Goal: Use online tool/utility: Utilize a website feature to perform a specific function

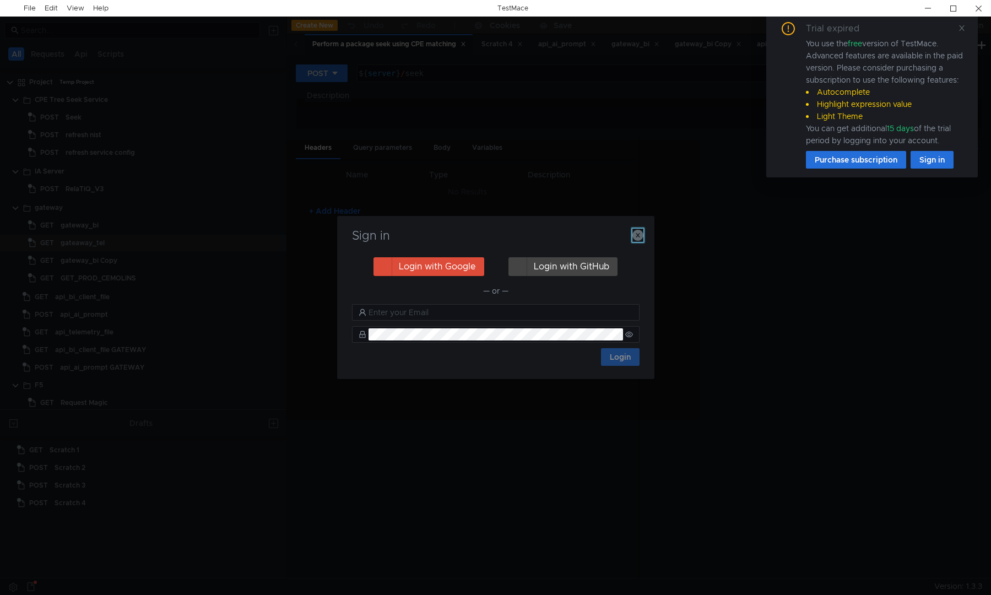
click at [640, 234] on icon "button" at bounding box center [637, 235] width 11 height 11
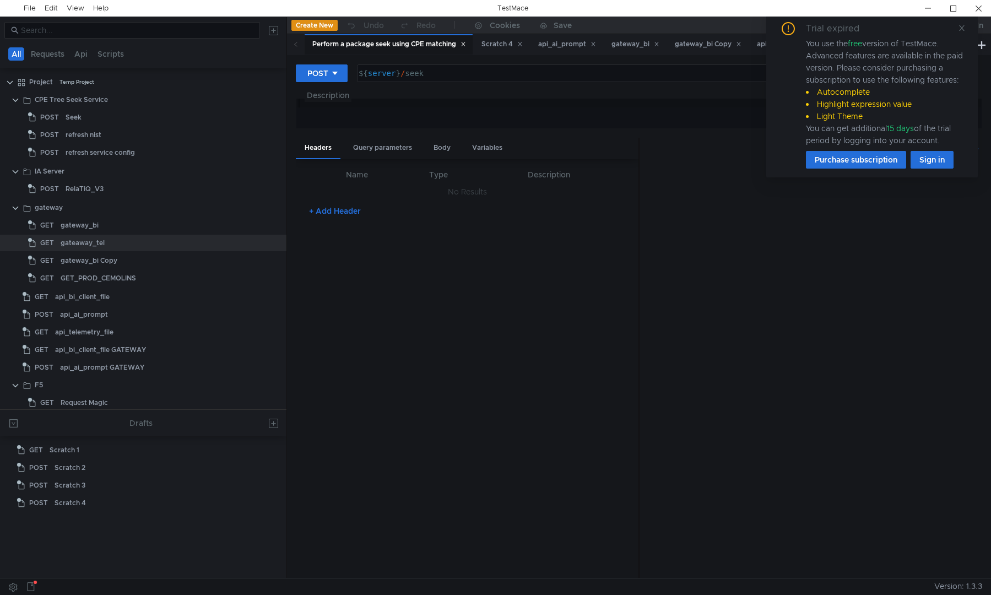
click at [962, 34] on div "Trial expired You use the free version of TestMace. Advanced features are avail…" at bounding box center [872, 95] width 185 height 147
click at [957, 36] on div "Trial expired You use the free version of TestMace. Advanced features are avail…" at bounding box center [872, 95] width 185 height 147
click at [962, 33] on span at bounding box center [962, 28] width 8 height 10
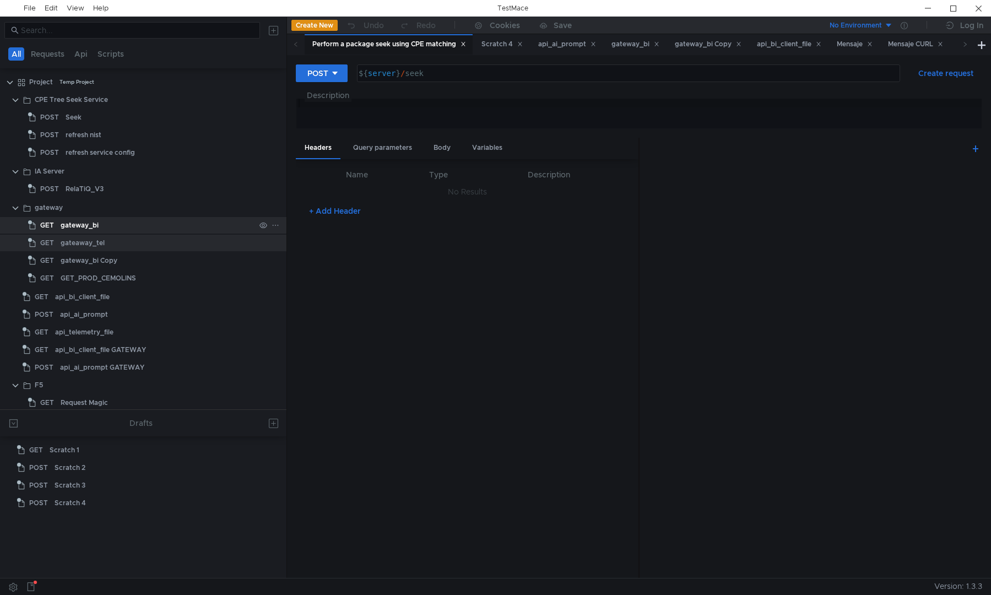
click at [99, 229] on div "gateway_bi" at bounding box center [158, 225] width 194 height 17
click at [72, 226] on div "gateway_bi" at bounding box center [80, 225] width 38 height 17
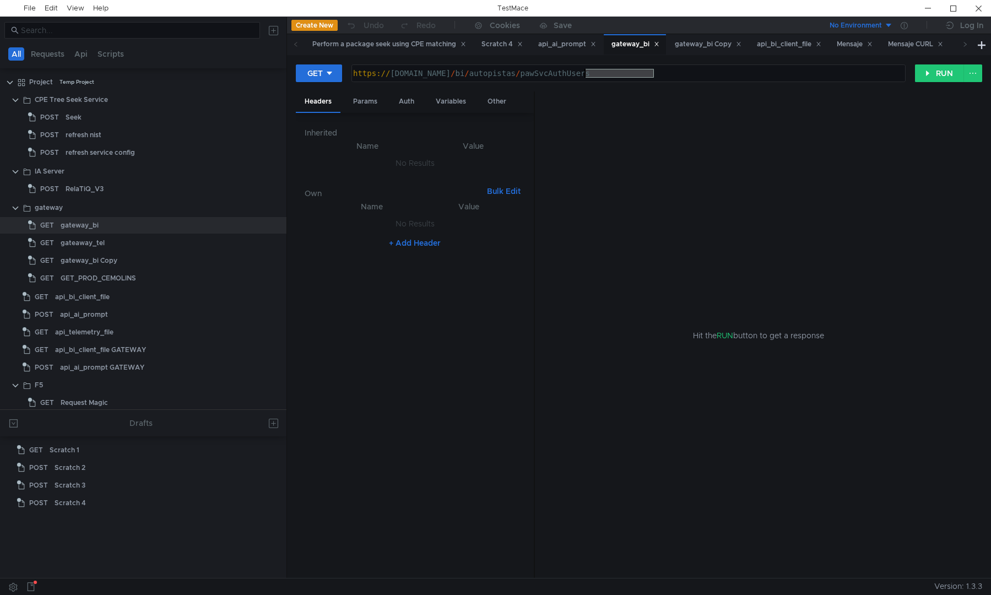
drag, startPoint x: 673, startPoint y: 72, endPoint x: 588, endPoint y: 75, distance: 84.9
click at [588, 75] on div "https:// gateway.proditysoftware.com / bi / autopistas / pawSvcAuthUsers" at bounding box center [627, 82] width 553 height 26
type textarea "https://gateway.proditysoftware.com/bi/autopistas/joinForBI"
click at [320, 107] on div "Headers" at bounding box center [318, 101] width 45 height 21
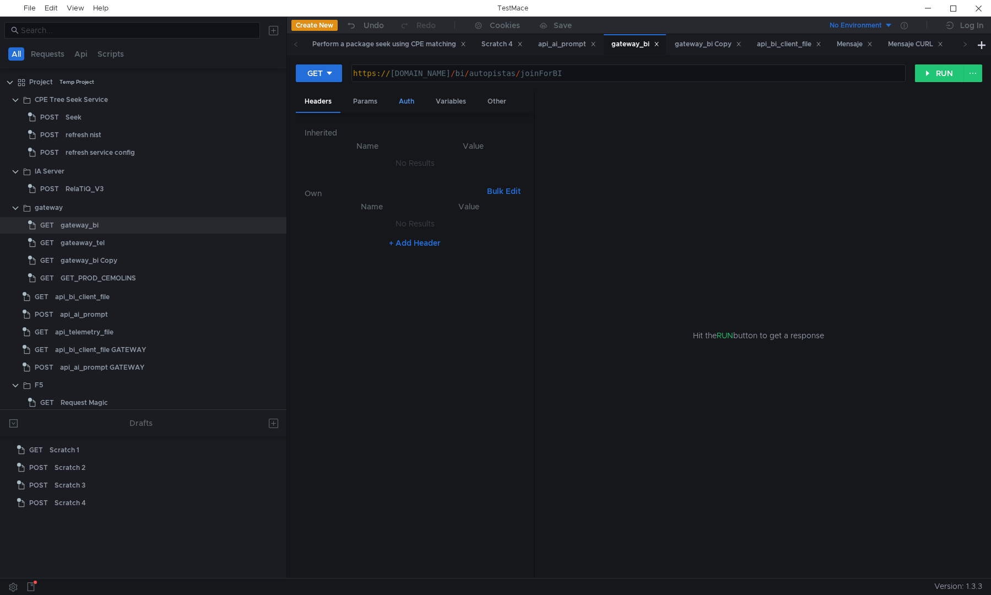
click at [408, 103] on div "Auth" at bounding box center [406, 101] width 33 height 20
click at [454, 111] on div "Variables" at bounding box center [451, 101] width 48 height 20
drag, startPoint x: 504, startPoint y: 105, endPoint x: 437, endPoint y: 101, distance: 66.8
click at [504, 105] on div "Other" at bounding box center [497, 101] width 36 height 20
click at [326, 104] on div "Headers" at bounding box center [318, 101] width 45 height 20
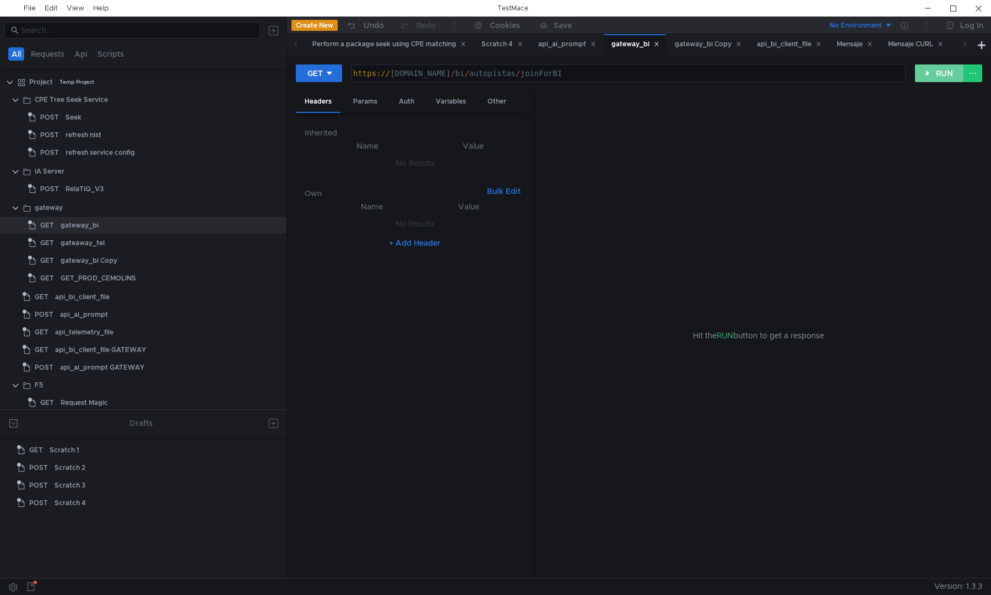
click at [930, 77] on button "RUN" at bounding box center [939, 73] width 49 height 18
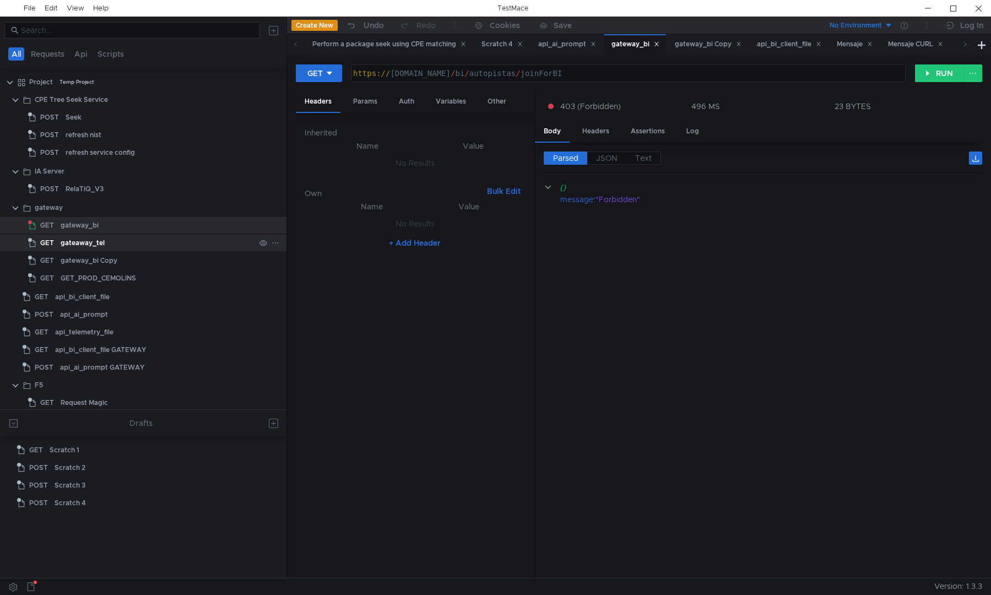
click at [82, 246] on div "gateaway_tel" at bounding box center [83, 243] width 44 height 17
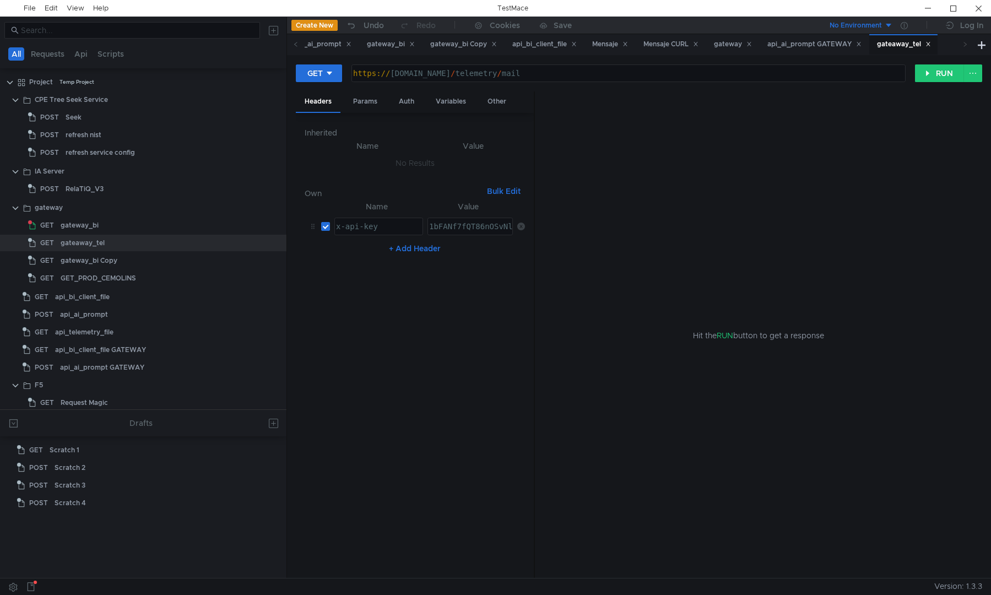
type textarea "x-api-key"
drag, startPoint x: 394, startPoint y: 230, endPoint x: 330, endPoint y: 214, distance: 66.4
click at [330, 214] on td "x-api-key x-api-key ההההההההההההההההההההההההההההההההההההההההההההההההההההההההההה…" at bounding box center [376, 226] width 93 height 26
click at [73, 220] on div "gateway_bi" at bounding box center [80, 225] width 38 height 17
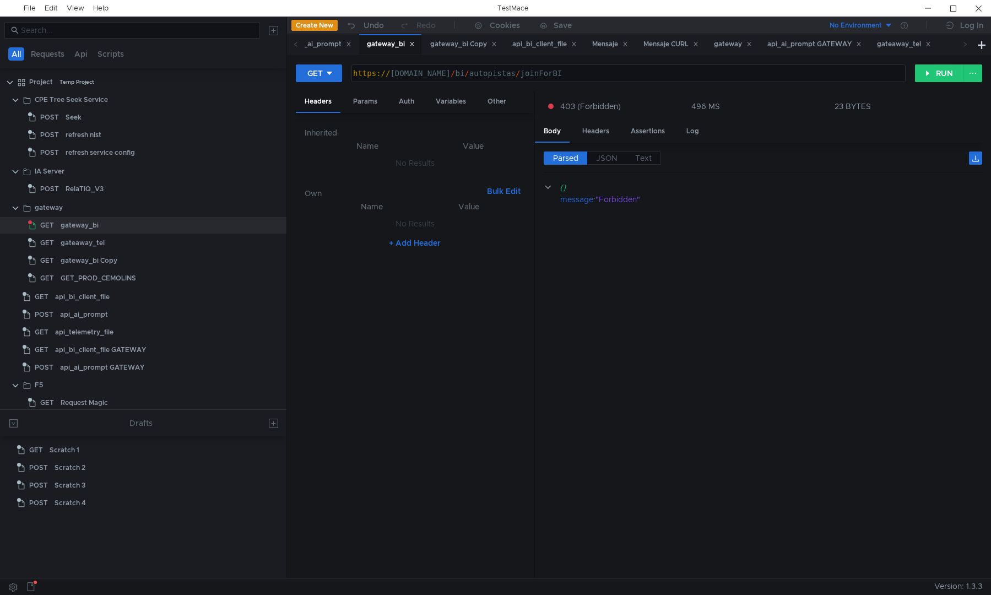
click at [426, 242] on button "+ Add Header" at bounding box center [415, 242] width 61 height 13
click at [363, 235] on div at bounding box center [378, 235] width 88 height 26
click at [368, 230] on div at bounding box center [378, 235] width 88 height 26
paste textarea "x-api-key"
type textarea "x-api-key"
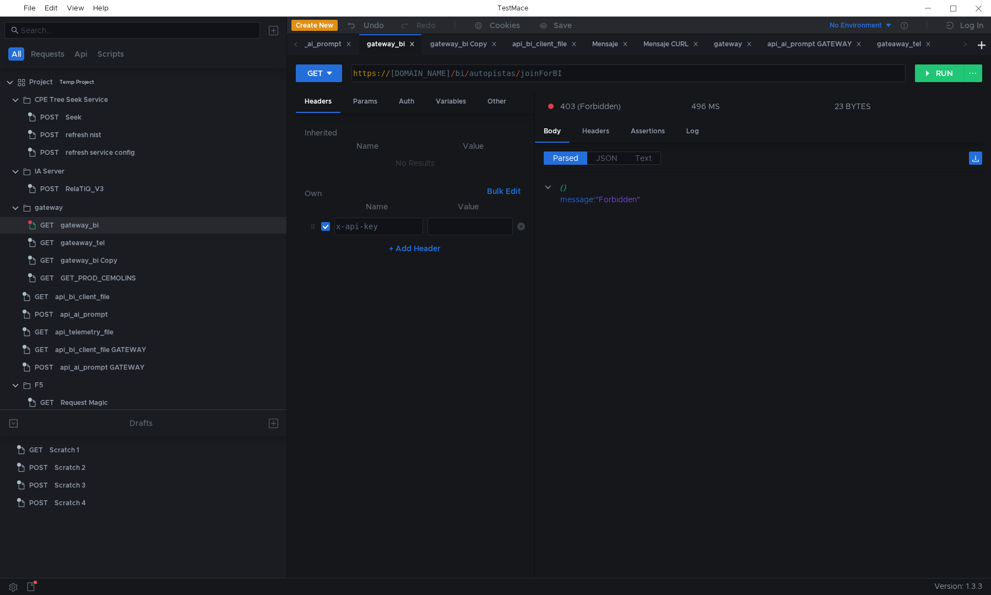
click at [470, 224] on div at bounding box center [469, 235] width 85 height 26
paste textarea "YTXBmElc9SdFcg5fXxq87t5aUT6oQuD7XnZvbSYh"
type textarea "YTXBmElc9SdFcg5fXxq87t5aUT6oQuD7XnZvbSYh"
click at [932, 74] on button "RUN" at bounding box center [939, 73] width 49 height 18
click at [923, 75] on button "RUN" at bounding box center [939, 73] width 49 height 18
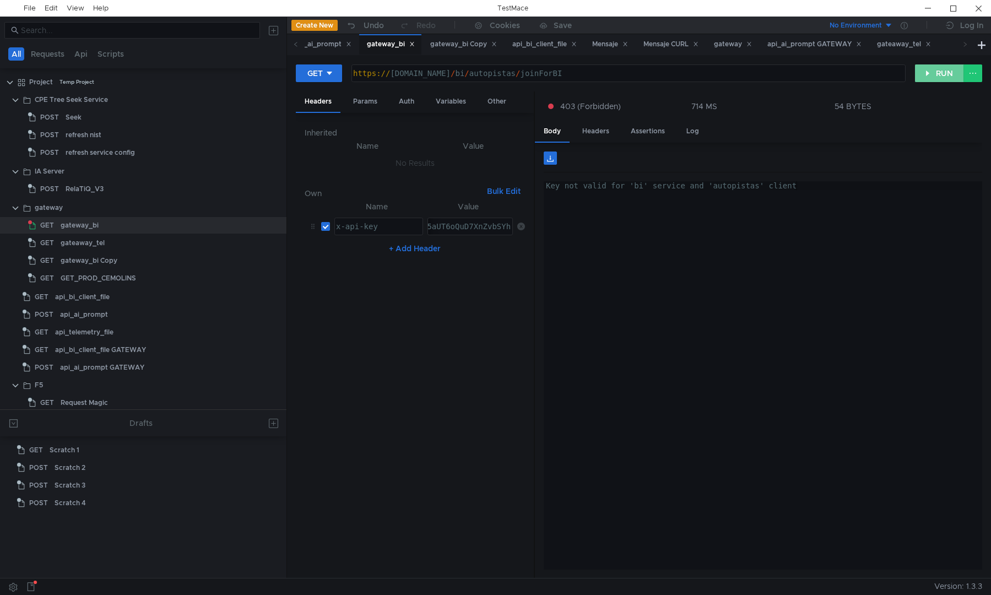
click at [923, 75] on button "RUN" at bounding box center [939, 73] width 49 height 18
click at [933, 78] on button "RUN" at bounding box center [939, 73] width 49 height 18
click at [455, 228] on div "YTXBmElc9SdFcg5fXxq87t5aUT6oQuD7XnZvbSYh" at bounding box center [418, 235] width 190 height 26
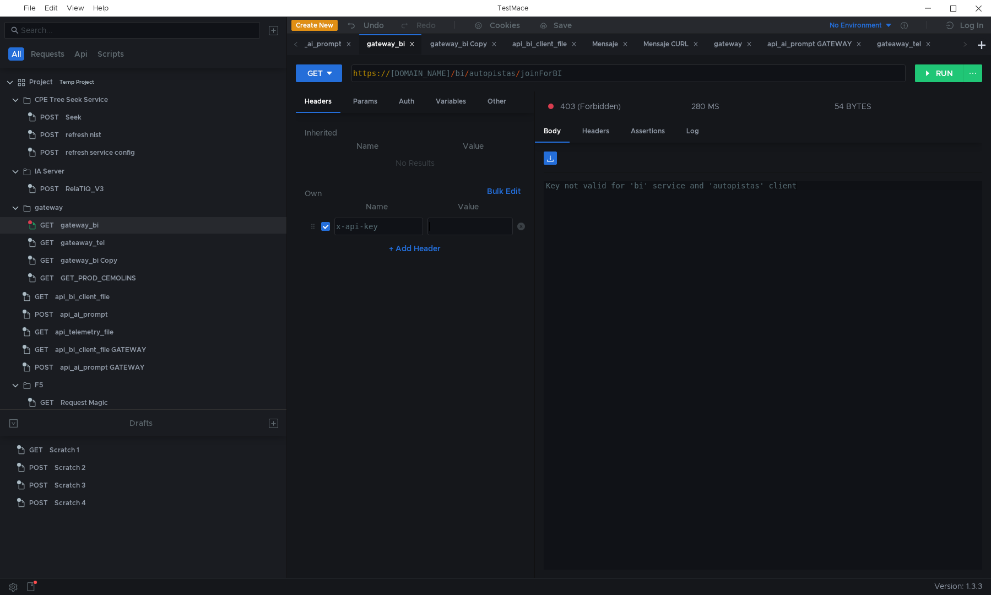
paste textarea "YTXBmElc9SdFcg5fXxq87t5aUT6oQuD7XnZvbSYh"
type textarea "YTXBmElc9SdFcg5fXxq87t5aUT6oQuD7XnZvbSYh"
type textarea "Key not valid for 'bi' service and 'autopistas' client"
click at [932, 231] on div "Key not valid for 'bi' service and 'autopistas' client" at bounding box center [763, 384] width 439 height 406
click at [927, 78] on button "RUN" at bounding box center [939, 73] width 49 height 18
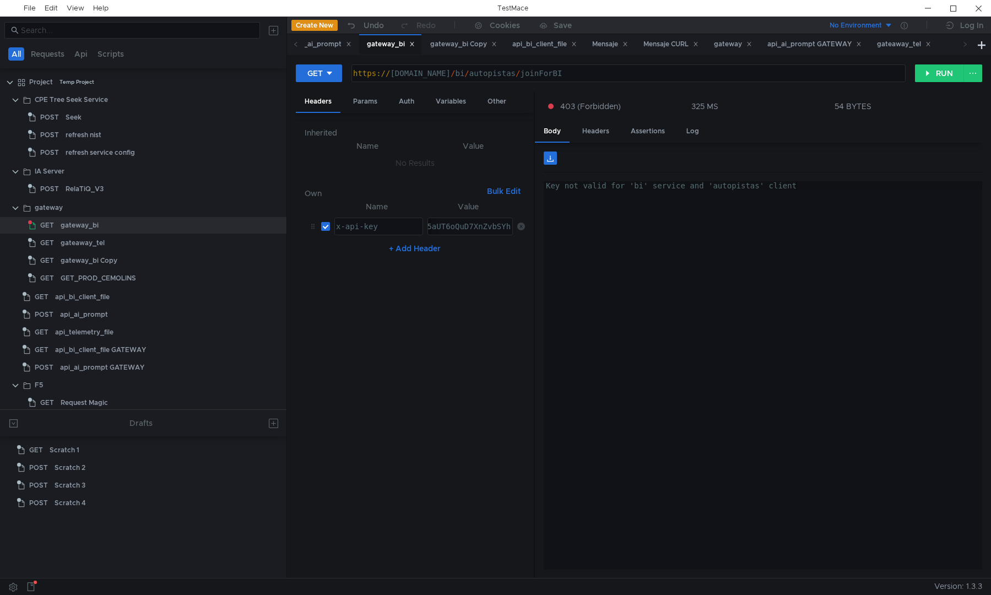
click at [554, 76] on div "https:// gateway.proditysoftware.com / bi / autopistas / joinForBI" at bounding box center [627, 82] width 553 height 26
type textarea "[URL][DOMAIN_NAME]"
click at [932, 78] on button "RUN" at bounding box center [939, 73] width 49 height 18
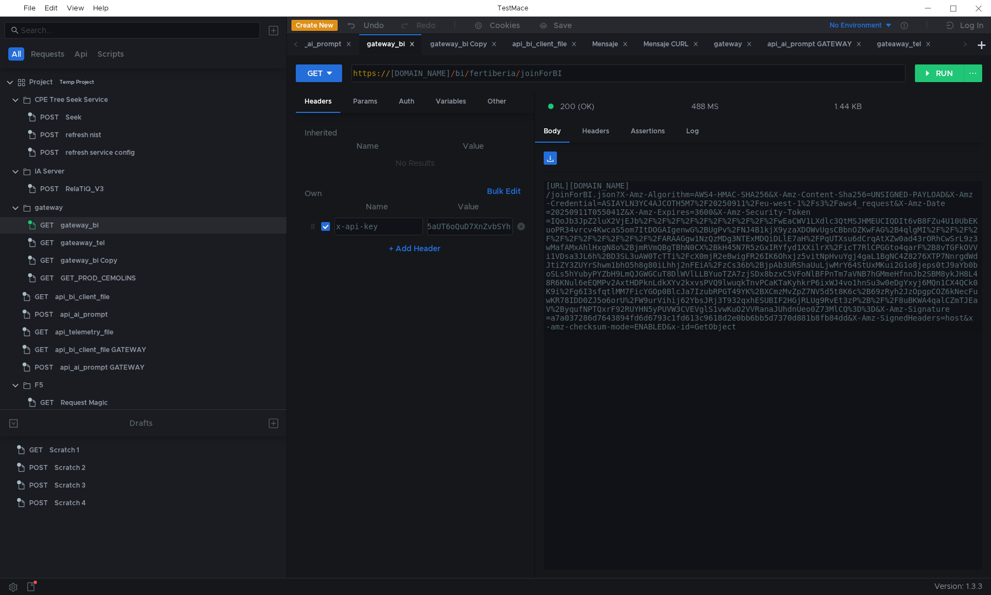
scroll to position [0, 17]
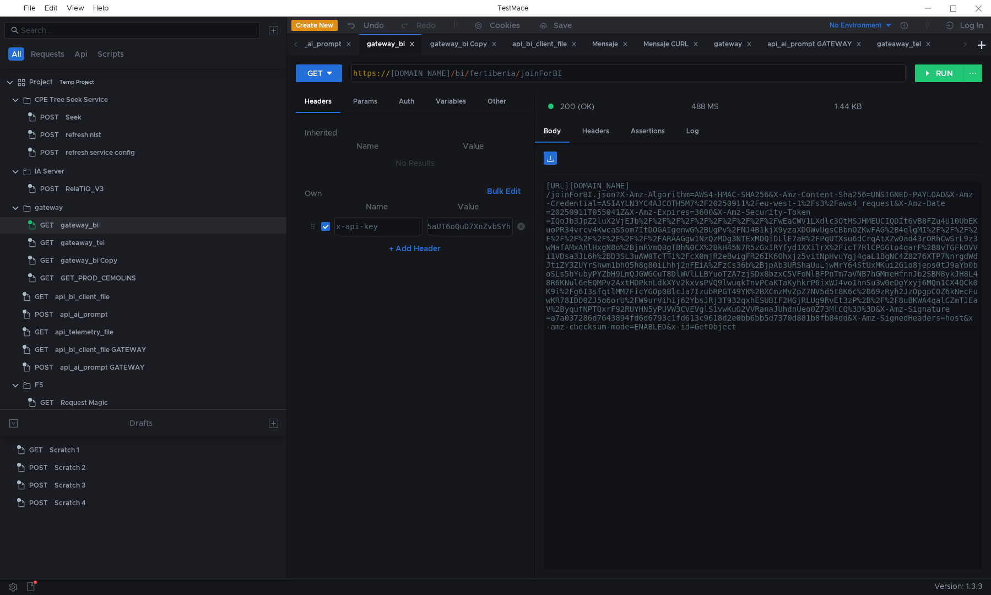
scroll to position [0, 17]
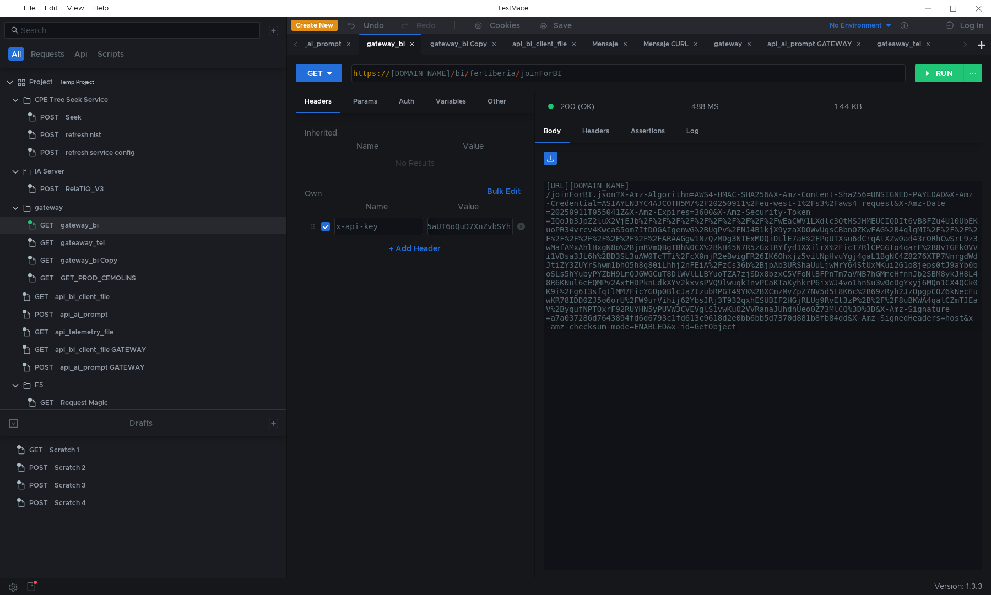
scroll to position [0, 17]
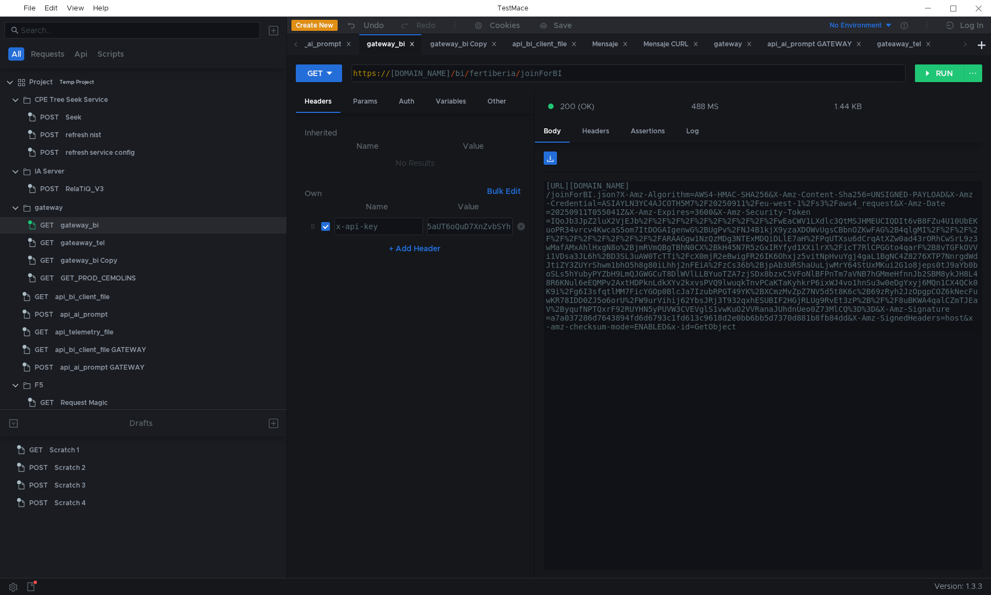
scroll to position [0, 17]
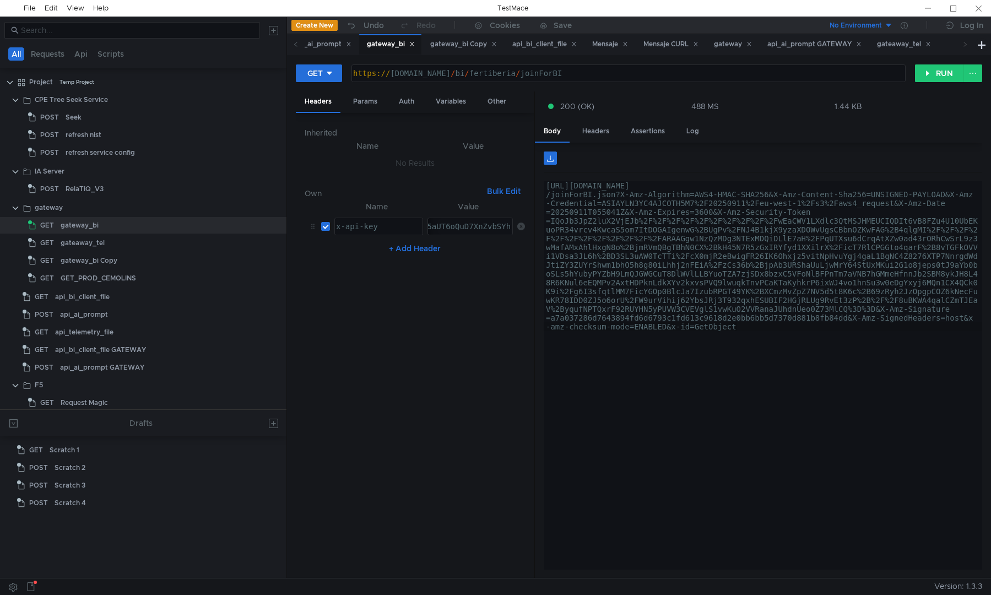
scroll to position [0, 17]
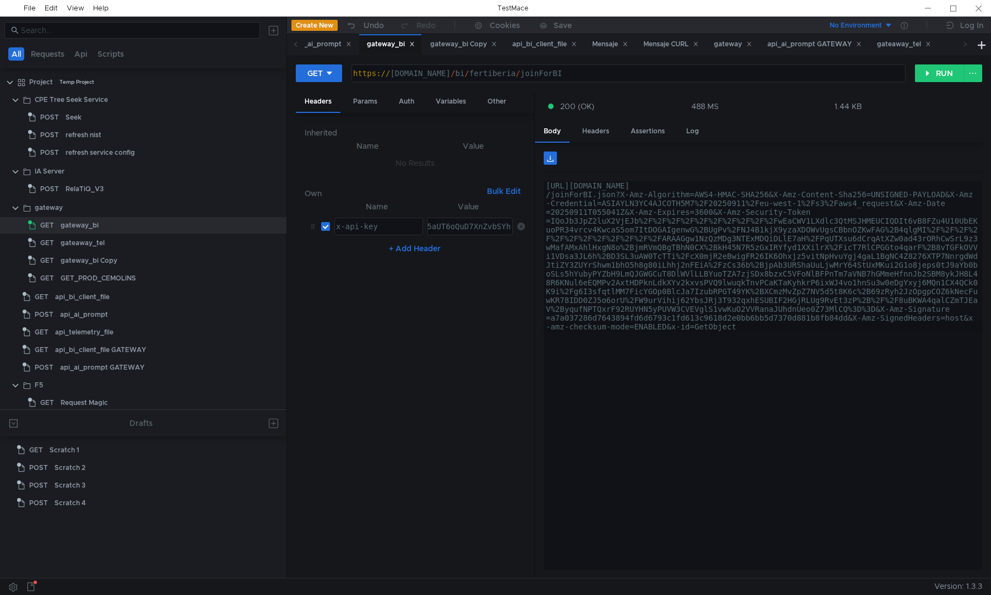
scroll to position [0, 17]
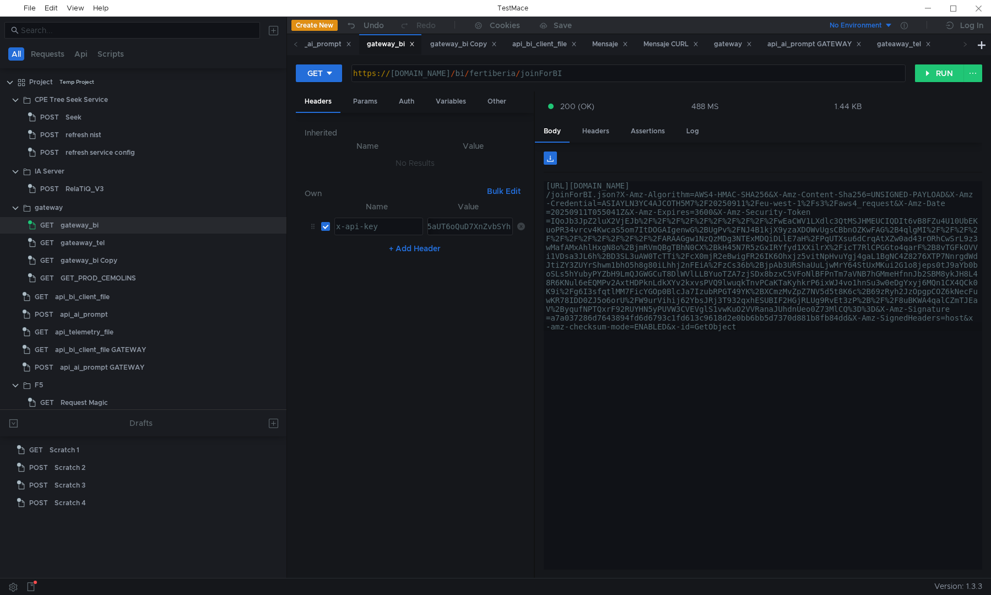
scroll to position [0, 17]
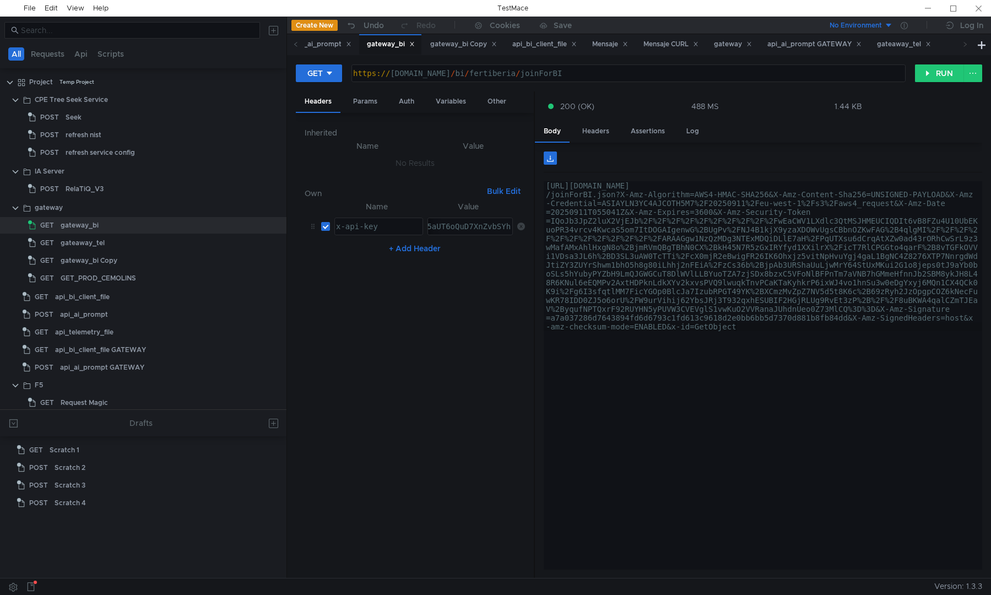
scroll to position [0, 17]
